Goal: Obtain resource: Download file/media

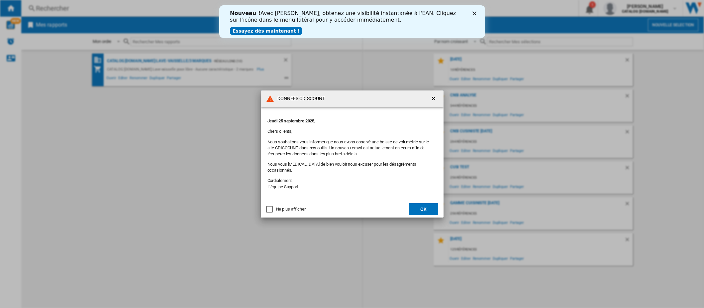
click at [433, 101] on ng-md-icon "getI18NText('BUTTONS.CLOSE_DIALOG')" at bounding box center [434, 99] width 8 height 8
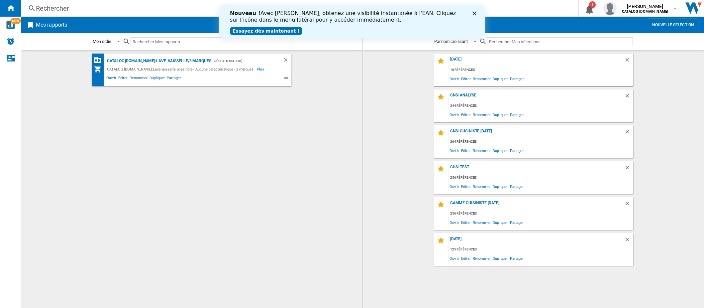
click at [473, 15] on polygon "Fermer" at bounding box center [474, 13] width 4 height 4
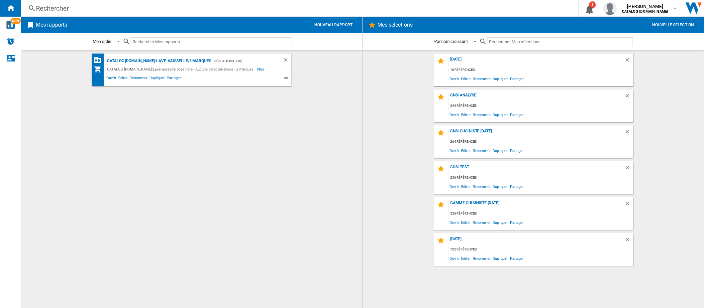
click at [329, 24] on button "Nouveau rapport" at bounding box center [333, 25] width 47 height 13
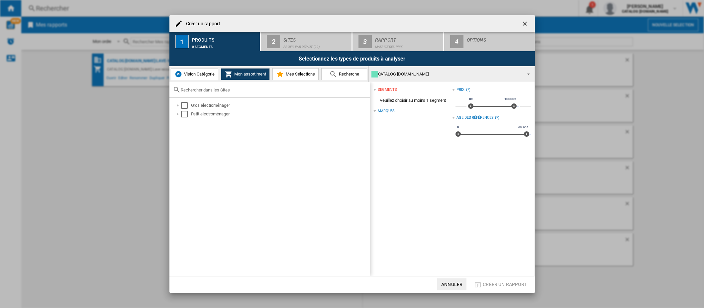
click at [199, 75] on span "Vision Catégorie" at bounding box center [198, 73] width 32 height 5
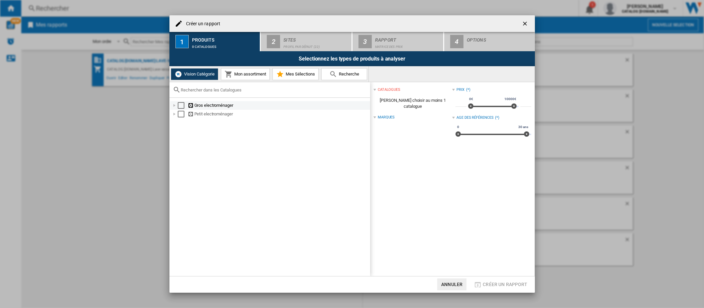
click at [175, 105] on div at bounding box center [174, 105] width 7 height 7
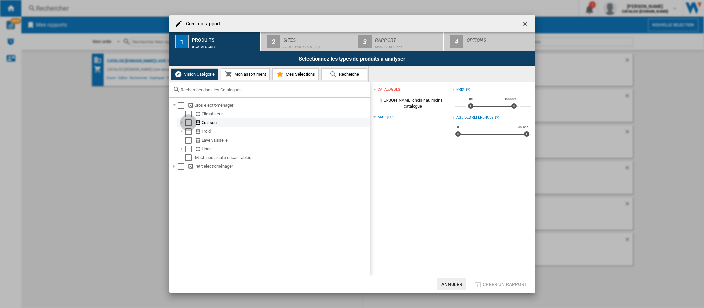
click at [187, 122] on div "Select" at bounding box center [188, 122] width 7 height 7
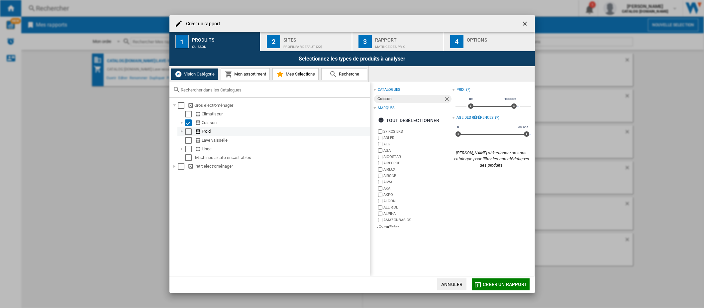
click at [187, 131] on div "Select" at bounding box center [188, 131] width 7 height 7
click at [187, 142] on div "Select" at bounding box center [188, 140] width 7 height 7
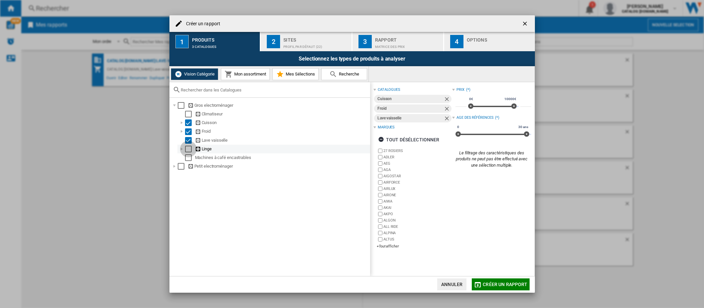
click at [187, 150] on div "Select" at bounding box center [188, 149] width 7 height 7
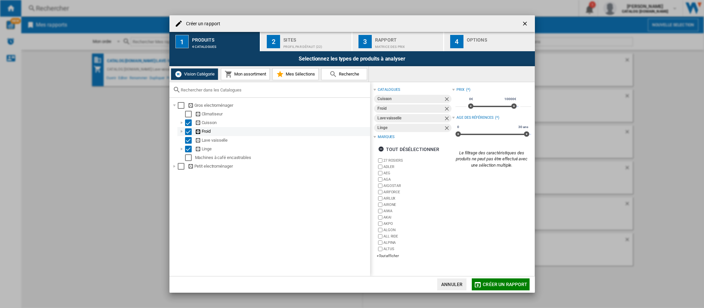
click at [190, 132] on div "Select" at bounding box center [188, 131] width 7 height 7
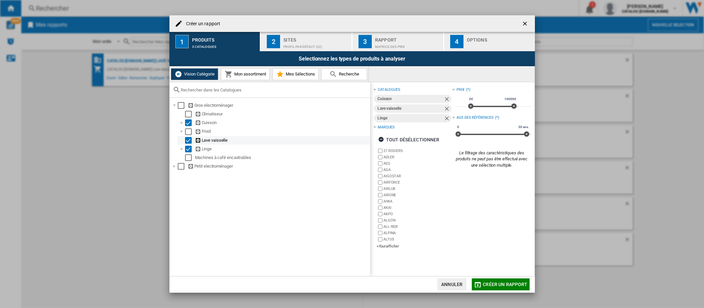
click at [188, 141] on div "Select" at bounding box center [188, 140] width 7 height 7
click at [187, 131] on div "Select" at bounding box center [188, 131] width 7 height 7
click at [185, 140] on div "Select" at bounding box center [188, 140] width 7 height 7
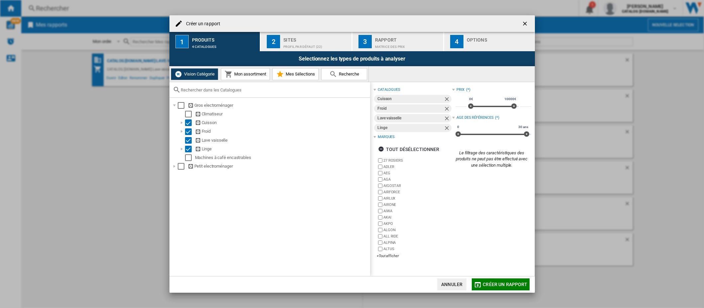
click at [255, 76] on span "Mon assortiment" at bounding box center [250, 73] width 34 height 5
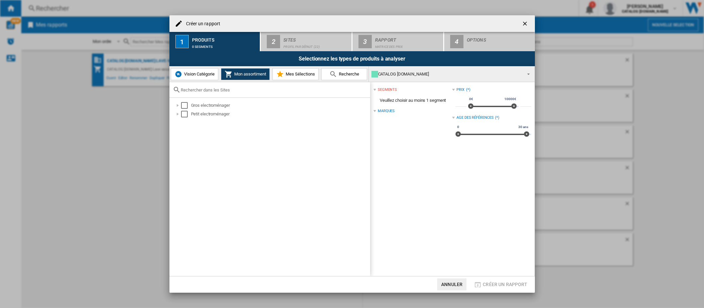
click at [202, 72] on span "Vision Catégorie" at bounding box center [198, 73] width 32 height 5
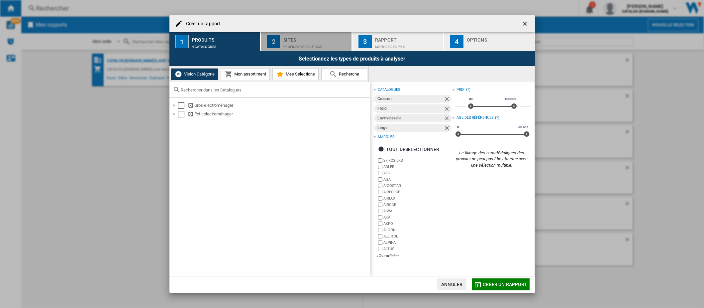
click at [285, 42] on div "Profil par défaut (22)" at bounding box center [316, 45] width 65 height 7
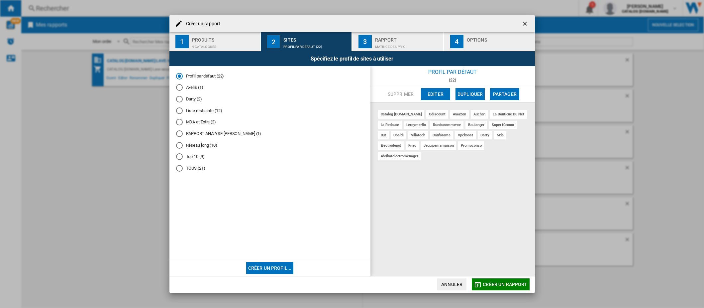
click at [285, 267] on button "Créer un profil..." at bounding box center [270, 268] width 48 height 12
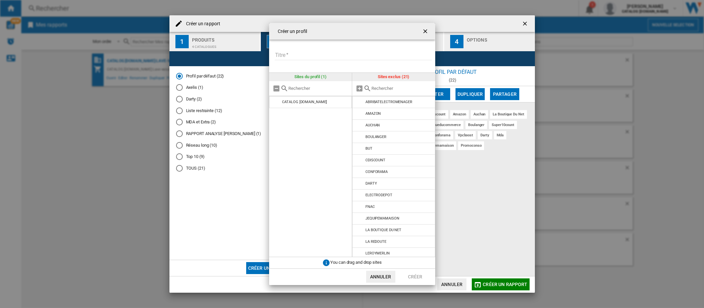
click at [386, 88] on input "text" at bounding box center [402, 88] width 60 height 5
type input "d"
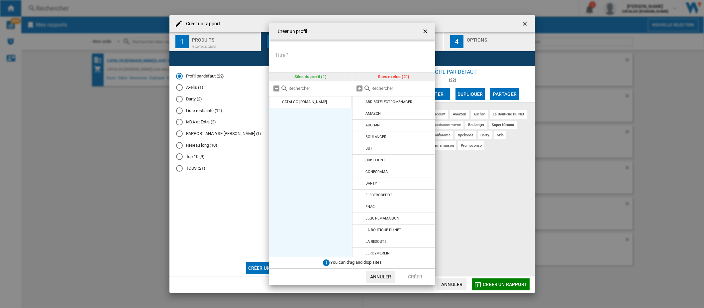
click at [274, 147] on ul "CATALOG [DOMAIN_NAME]" at bounding box center [310, 176] width 83 height 161
click at [323, 104] on div "CATALOG [DOMAIN_NAME]" at bounding box center [304, 102] width 45 height 4
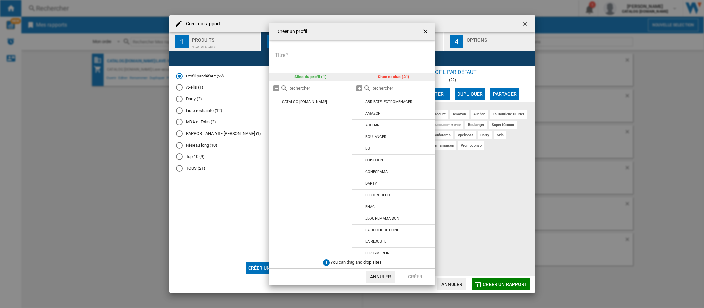
click at [425, 31] on ng-md-icon "getI18NText('BUTTONS.CLOSE_DIALOG')" at bounding box center [426, 32] width 8 height 8
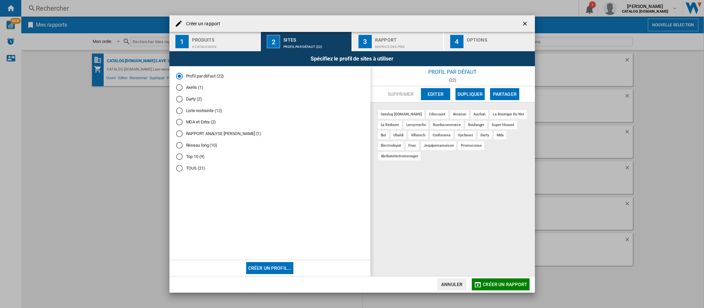
click at [393, 37] on div "Rapport" at bounding box center [407, 38] width 65 height 7
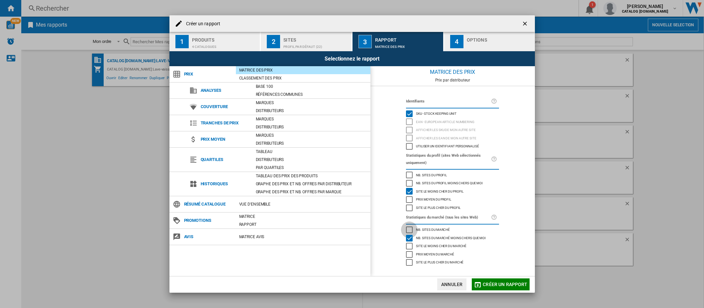
click at [409, 230] on div "Nb. sites du marché" at bounding box center [409, 229] width 7 height 7
click at [476, 39] on div "Options" at bounding box center [499, 38] width 65 height 7
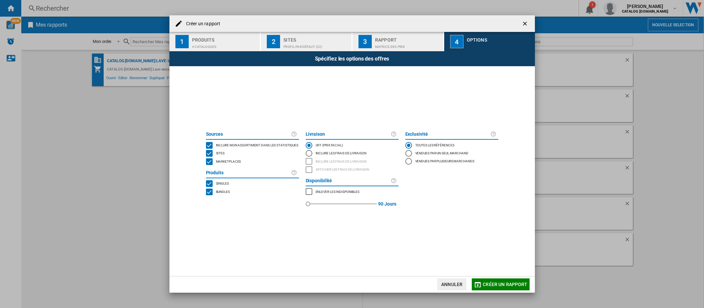
click at [209, 190] on div "BUNDLES" at bounding box center [209, 191] width 7 height 7
click at [486, 284] on span "Créer un rapport" at bounding box center [505, 284] width 45 height 5
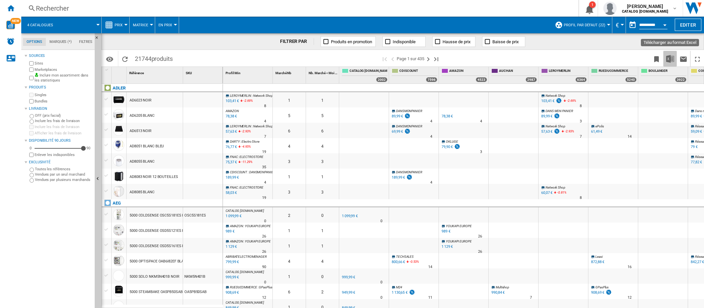
click at [669, 59] on img "Télécharger au format Excel" at bounding box center [670, 59] width 8 height 8
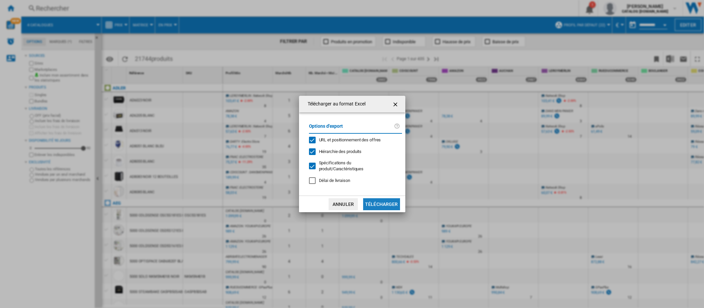
click at [393, 204] on button "Télécharger" at bounding box center [381, 204] width 37 height 12
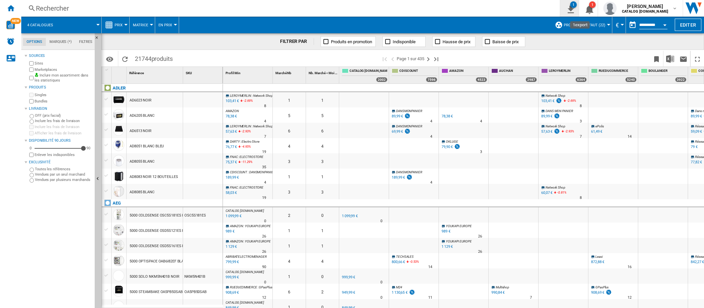
click at [572, 9] on ng-md-icon "1\a export" at bounding box center [570, 8] width 8 height 8
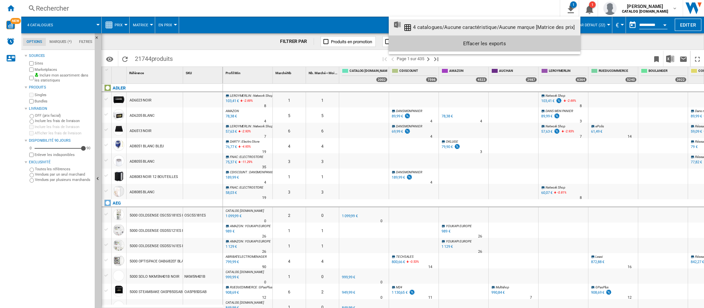
click at [606, 39] on md-backdrop at bounding box center [352, 154] width 704 height 308
